Goal: Task Accomplishment & Management: Manage account settings

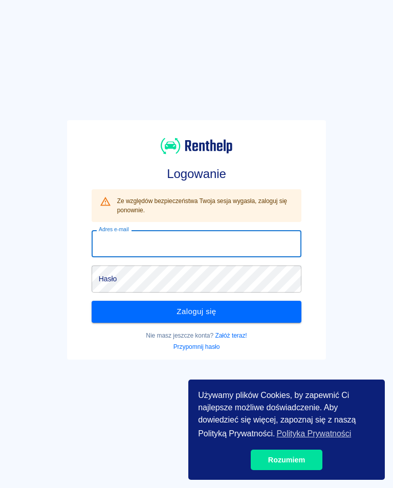
click at [121, 246] on input "Adres e-mail" at bounding box center [197, 243] width 210 height 27
click at [119, 238] on input "Adres e-mail" at bounding box center [197, 243] width 210 height 27
click at [118, 243] on input "Adres e-mail" at bounding box center [197, 243] width 210 height 27
click at [126, 244] on input "Adres e-mail" at bounding box center [197, 243] width 210 height 27
type input "[EMAIL_ADDRESS][DOMAIN_NAME]"
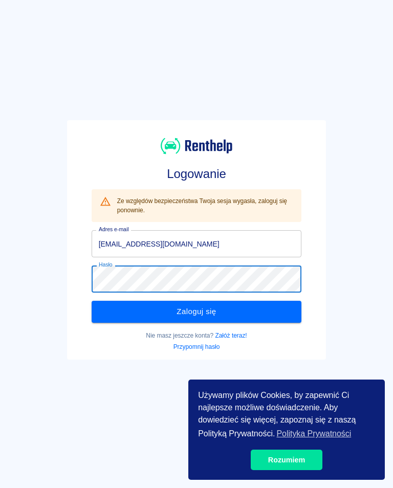
click at [199, 311] on button "Zaloguj się" at bounding box center [197, 311] width 210 height 21
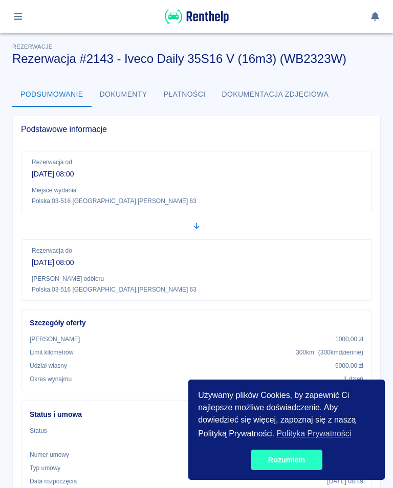
click at [295, 466] on link "Rozumiem" at bounding box center [287, 460] width 72 height 20
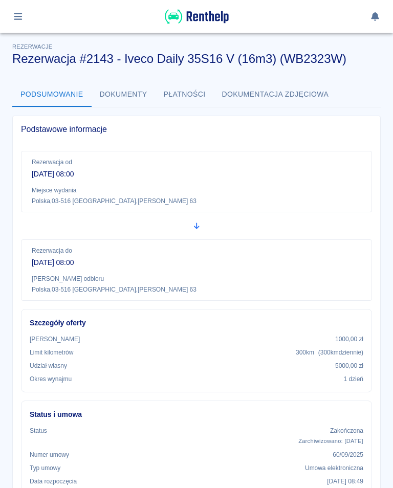
click at [17, 14] on icon "button" at bounding box center [18, 16] width 8 height 7
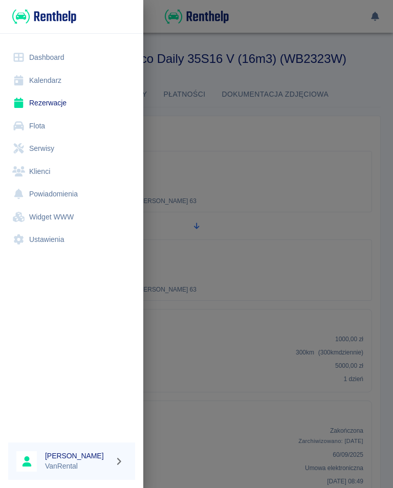
click at [56, 100] on link "Rezerwacje" at bounding box center [71, 103] width 127 height 23
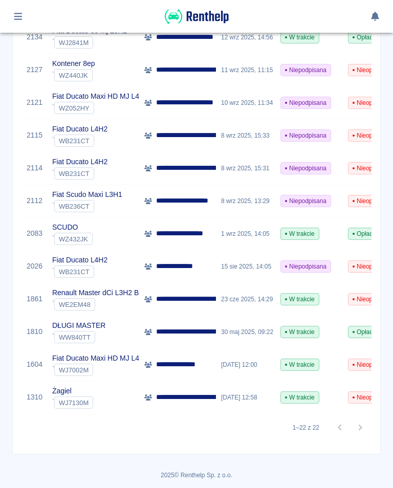
scroll to position [524, 0]
